Goal: Browse casually: Explore the website without a specific task or goal

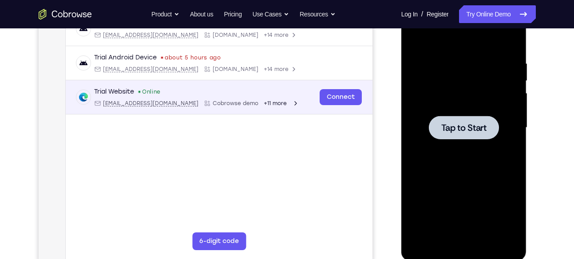
scroll to position [150, 0]
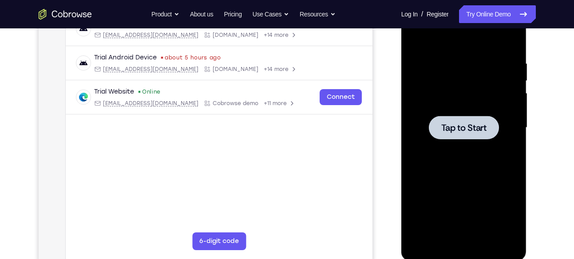
click at [456, 143] on div at bounding box center [464, 128] width 112 height 248
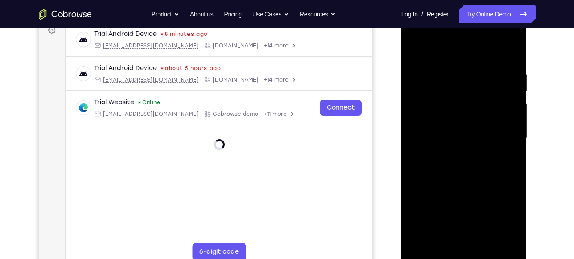
scroll to position [142, 0]
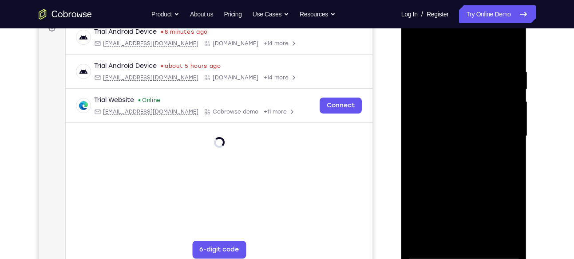
click at [463, 252] on div at bounding box center [464, 136] width 112 height 248
click at [501, 217] on div at bounding box center [464, 136] width 112 height 248
click at [451, 49] on div at bounding box center [464, 136] width 112 height 248
click at [502, 132] on div at bounding box center [464, 136] width 112 height 248
click at [454, 151] on div at bounding box center [464, 136] width 112 height 248
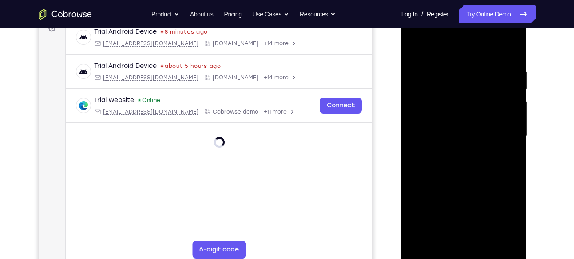
click at [456, 181] on div at bounding box center [464, 136] width 112 height 248
click at [467, 88] on div at bounding box center [464, 136] width 112 height 248
click at [467, 111] on div at bounding box center [464, 136] width 112 height 248
click at [460, 99] on div at bounding box center [464, 136] width 112 height 248
click at [465, 99] on div at bounding box center [464, 136] width 112 height 248
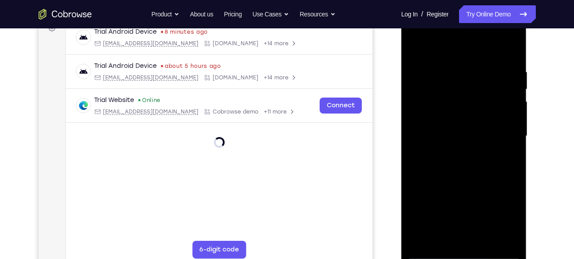
click at [454, 117] on div at bounding box center [464, 136] width 112 height 248
click at [467, 179] on div at bounding box center [464, 136] width 112 height 248
click at [513, 45] on div at bounding box center [464, 136] width 112 height 248
click at [418, 96] on div at bounding box center [464, 136] width 112 height 248
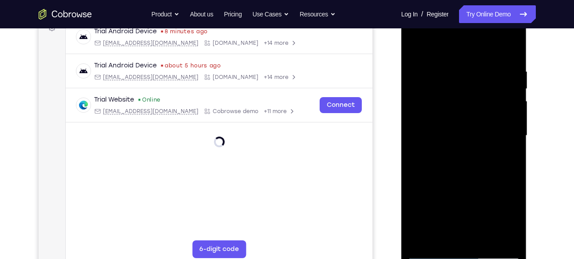
click at [418, 50] on div at bounding box center [464, 136] width 112 height 248
click at [418, 47] on div at bounding box center [464, 136] width 112 height 248
click at [501, 237] on div at bounding box center [464, 136] width 112 height 248
click at [421, 191] on div at bounding box center [464, 136] width 112 height 248
drag, startPoint x: 471, startPoint y: 199, endPoint x: 472, endPoint y: 162, distance: 37.3
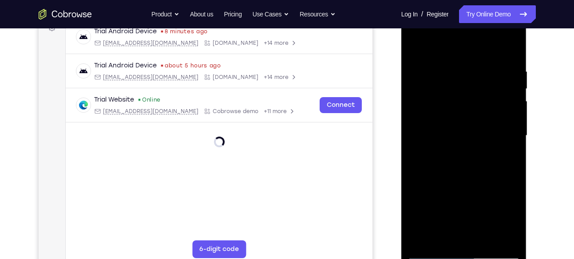
click at [472, 162] on div at bounding box center [464, 136] width 112 height 248
drag, startPoint x: 460, startPoint y: 217, endPoint x: 470, endPoint y: 151, distance: 66.0
click at [470, 151] on div at bounding box center [464, 136] width 112 height 248
click at [505, 240] on div at bounding box center [464, 136] width 112 height 248
click at [426, 239] on div at bounding box center [464, 136] width 112 height 248
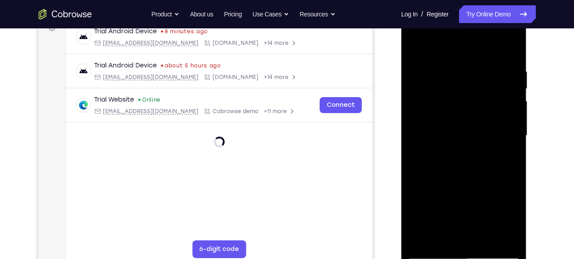
click at [449, 66] on div at bounding box center [464, 136] width 112 height 248
click at [514, 133] on div at bounding box center [464, 136] width 112 height 248
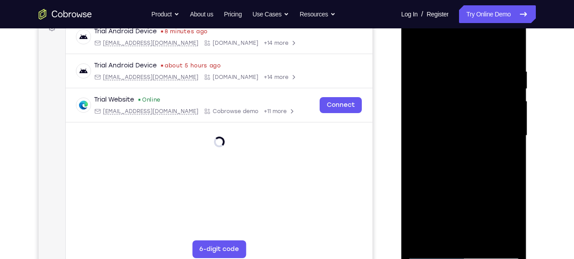
click at [514, 133] on div at bounding box center [464, 136] width 112 height 248
click at [506, 136] on div at bounding box center [464, 136] width 112 height 248
click at [511, 141] on div at bounding box center [464, 136] width 112 height 248
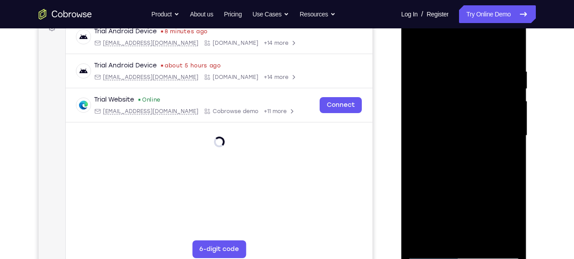
click at [511, 141] on div at bounding box center [464, 136] width 112 height 248
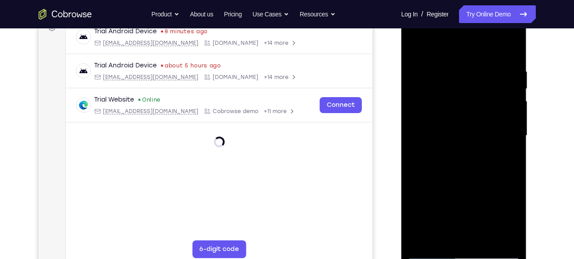
click at [511, 141] on div at bounding box center [464, 136] width 112 height 248
click at [509, 48] on div at bounding box center [464, 136] width 112 height 248
drag, startPoint x: 469, startPoint y: 93, endPoint x: 465, endPoint y: 236, distance: 143.4
click at [465, 236] on div at bounding box center [464, 136] width 112 height 248
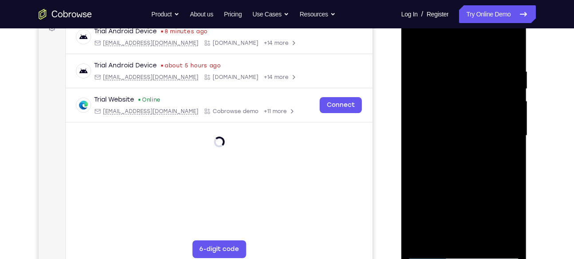
click at [513, 176] on div at bounding box center [464, 136] width 112 height 248
click at [445, 240] on div at bounding box center [464, 136] width 112 height 248
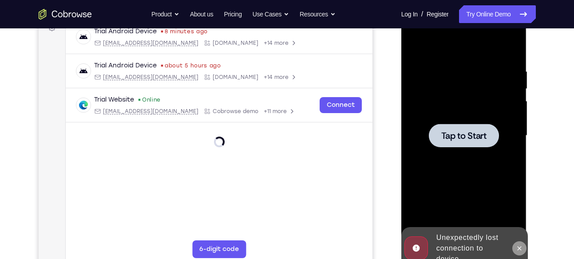
click at [515, 247] on button at bounding box center [519, 248] width 14 height 14
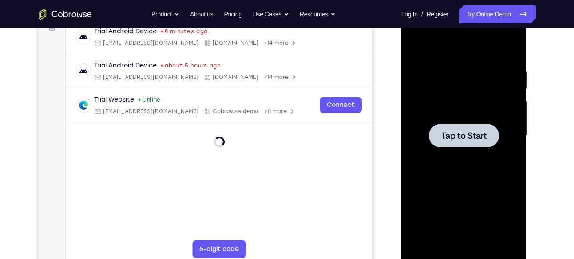
drag, startPoint x: 515, startPoint y: 247, endPoint x: 650, endPoint y: 206, distance: 141.1
click at [515, 247] on div at bounding box center [464, 136] width 112 height 248
